Goal: Navigation & Orientation: Find specific page/section

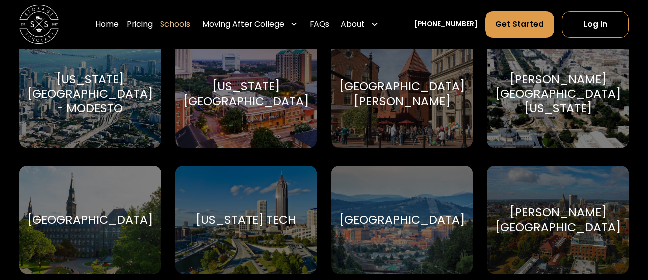
scroll to position [1839, 0]
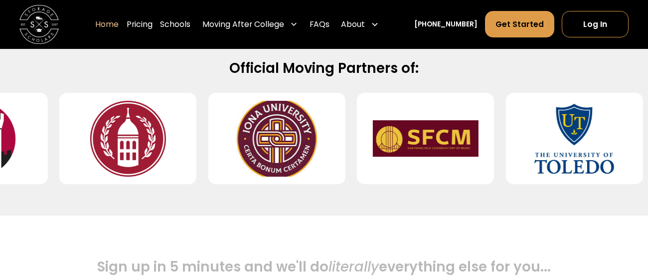
scroll to position [431, 0]
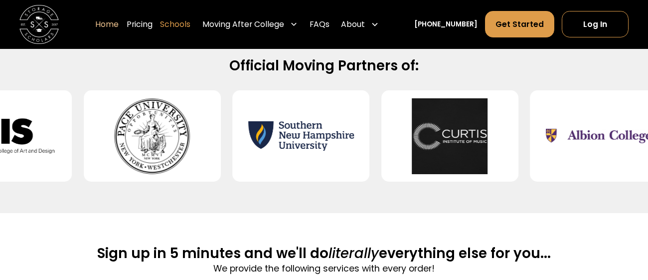
click at [190, 26] on link "Schools" at bounding box center [175, 24] width 30 height 27
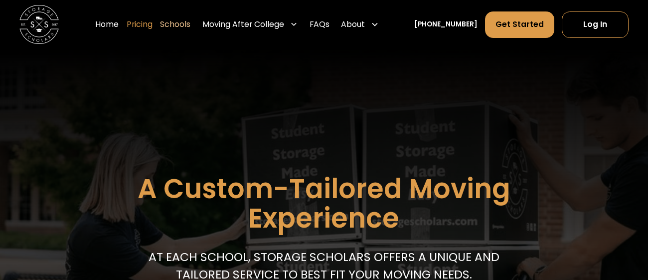
click at [152, 19] on link "Pricing" at bounding box center [140, 24] width 26 height 27
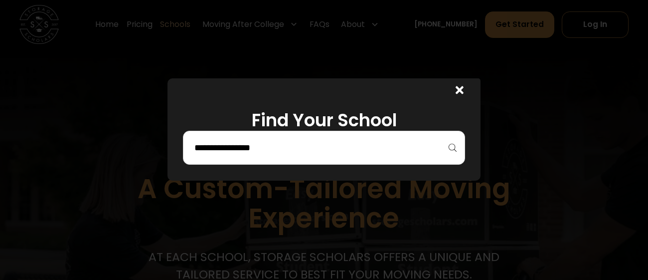
click at [457, 97] on div at bounding box center [459, 91] width 8 height 14
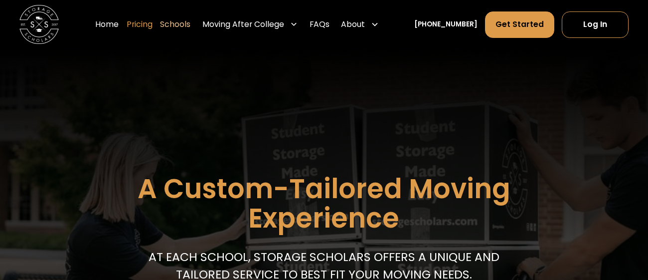
click at [146, 22] on link "Pricing" at bounding box center [140, 24] width 26 height 27
click at [152, 27] on link "Pricing" at bounding box center [140, 24] width 26 height 27
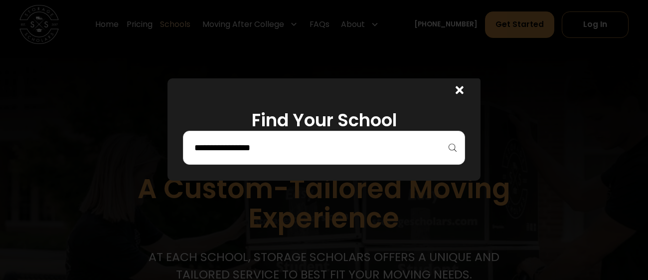
click at [255, 151] on input "search" at bounding box center [323, 147] width 261 height 17
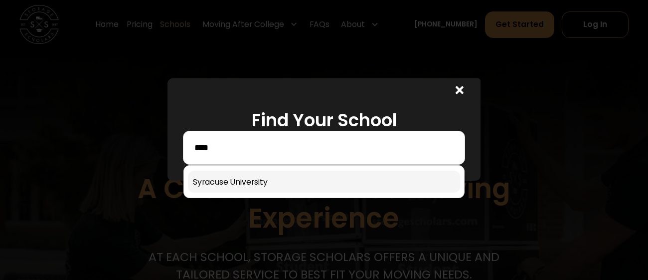
type input "****"
click at [263, 172] on link at bounding box center [324, 181] width 272 height 22
